Goal: Transaction & Acquisition: Register for event/course

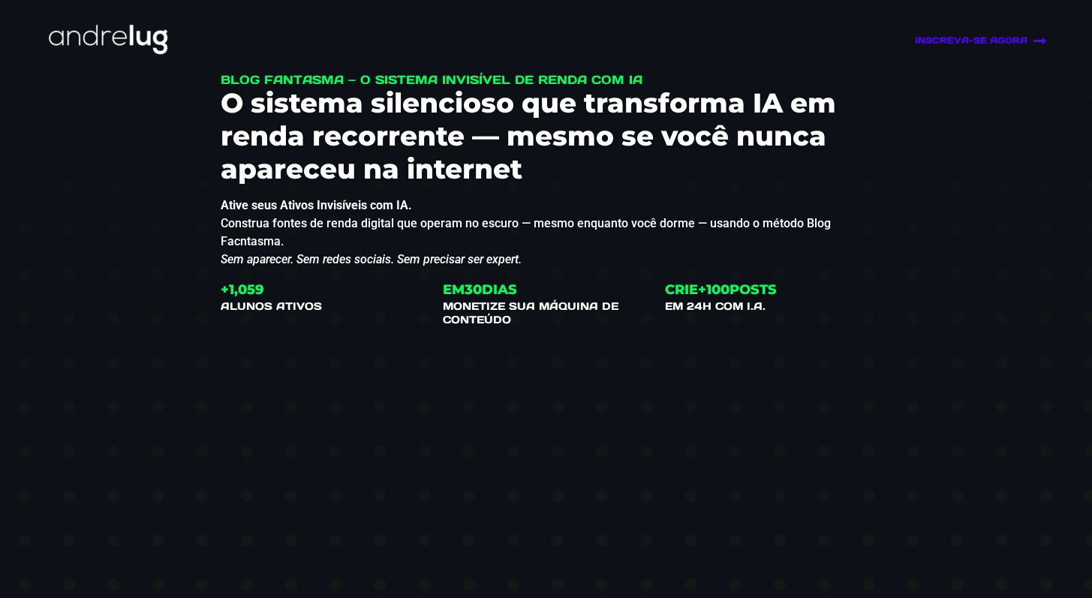
click at [946, 44] on link "INSCREVA-SE AGORA" at bounding box center [894, 41] width 305 height 14
click at [89, 37] on img at bounding box center [107, 40] width 113 height 38
click at [126, 29] on img at bounding box center [107, 40] width 113 height 38
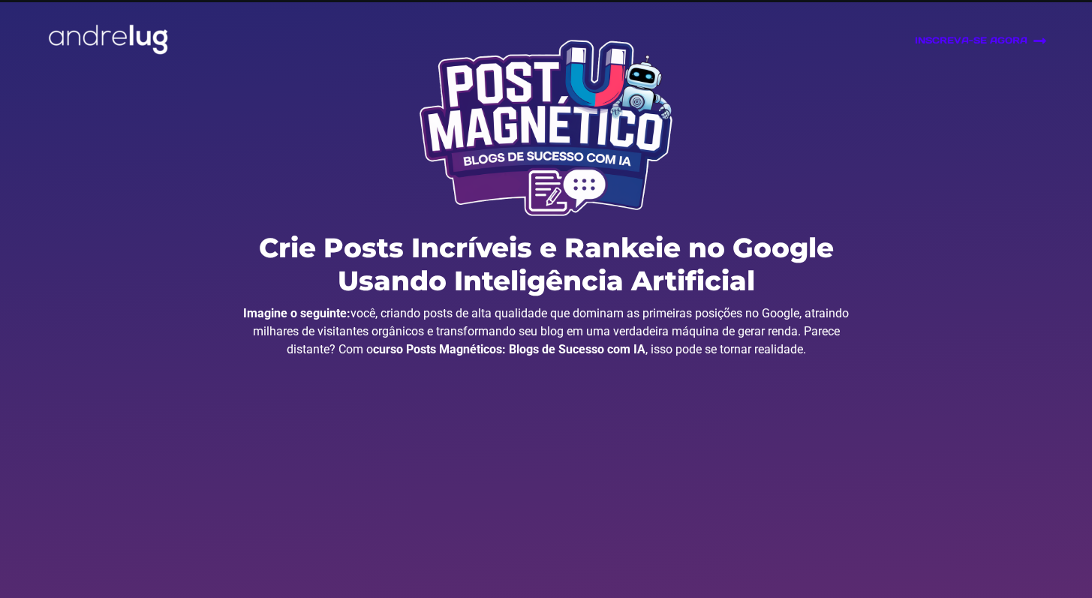
click at [1003, 42] on link "INSCREVA-SE AGORA" at bounding box center [894, 41] width 305 height 14
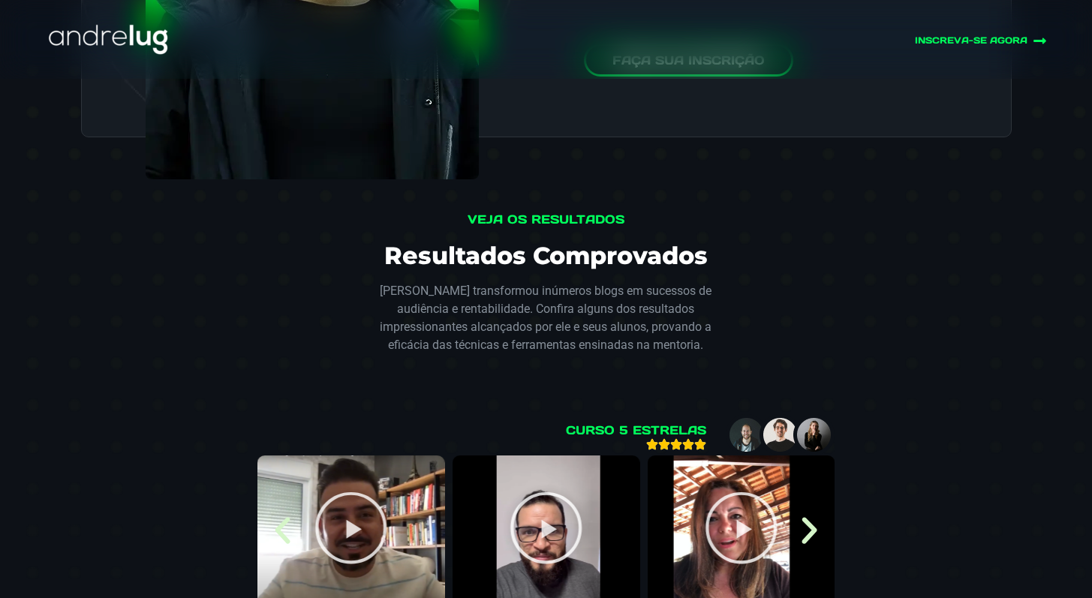
scroll to position [3572, 0]
